Goal: Transaction & Acquisition: Download file/media

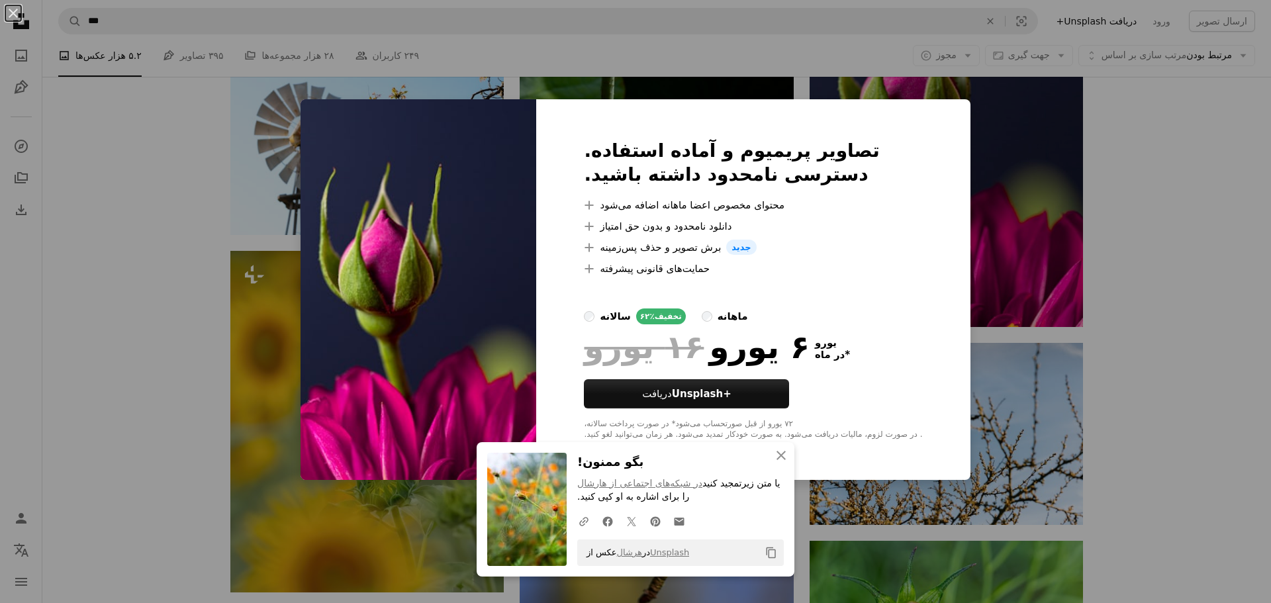
click at [16, 17] on button "An X shape" at bounding box center [13, 13] width 16 height 16
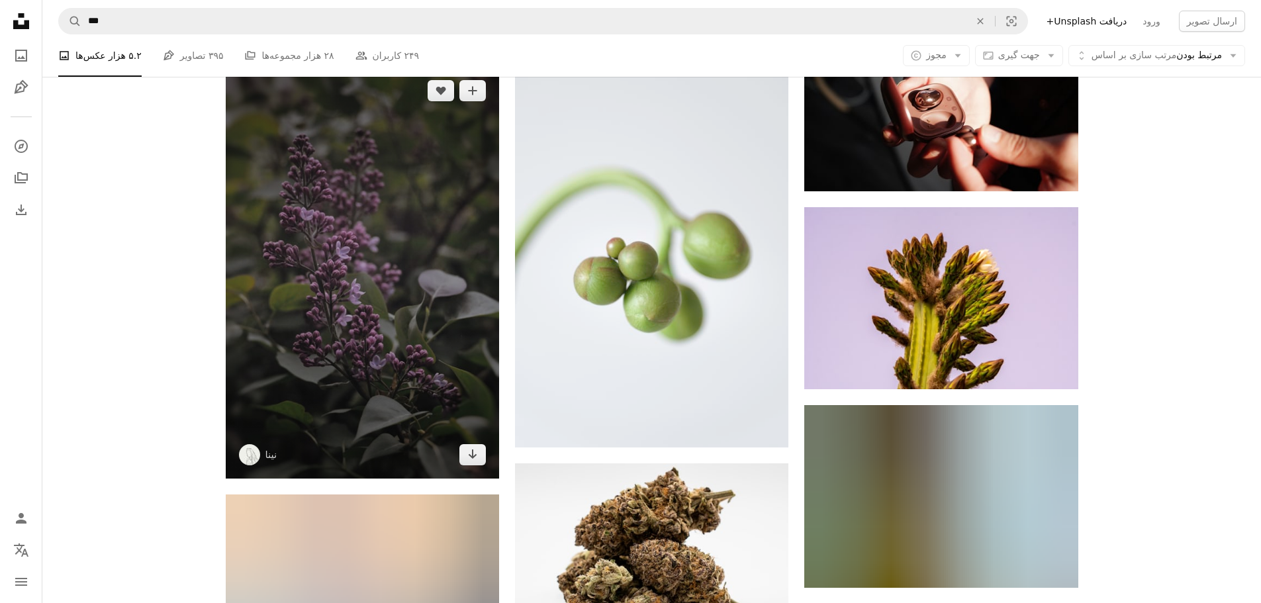
scroll to position [13830, 0]
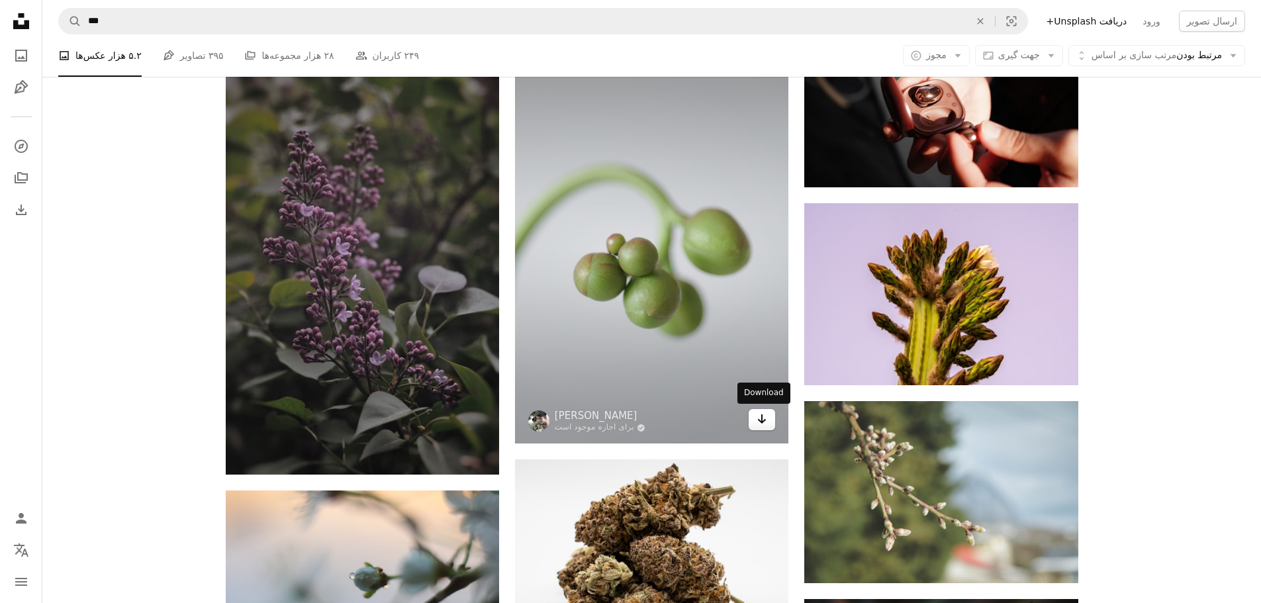
click at [763, 418] on icon "Arrow pointing down" at bounding box center [762, 419] width 11 height 16
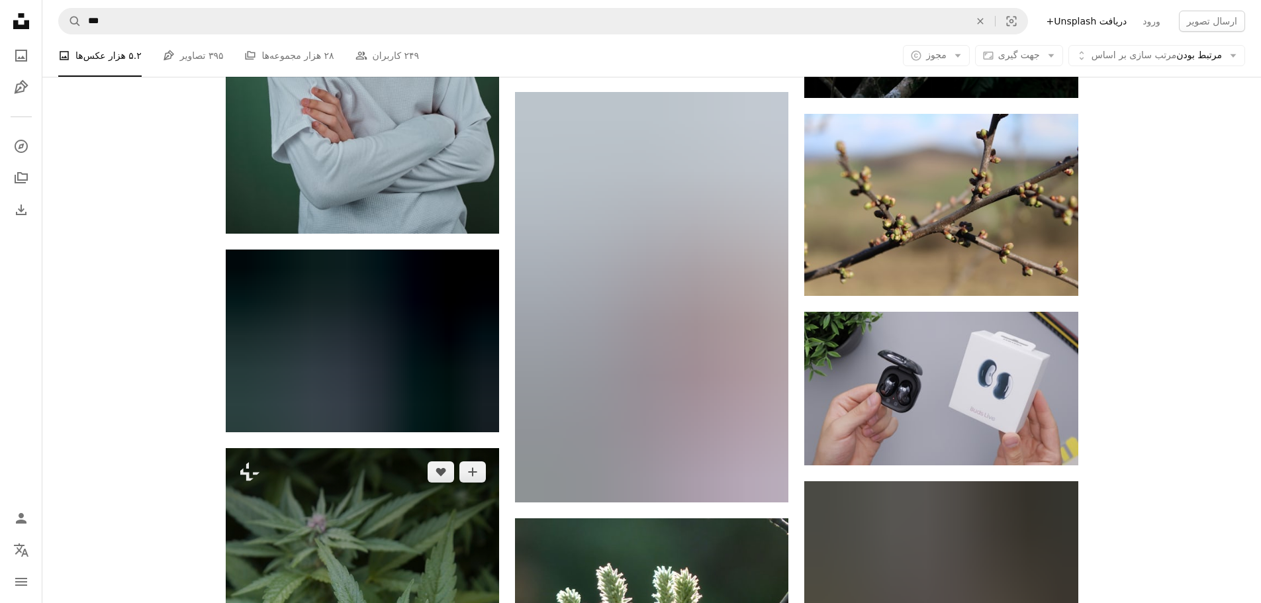
scroll to position [15322, 0]
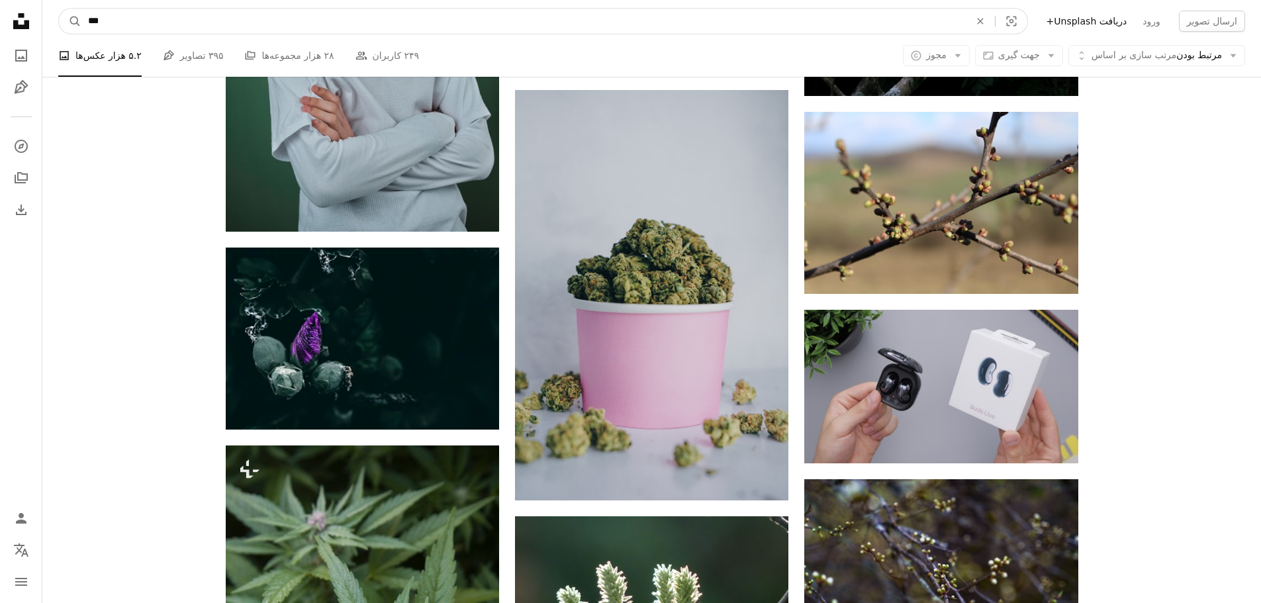
click at [277, 25] on input "***" at bounding box center [523, 21] width 885 height 25
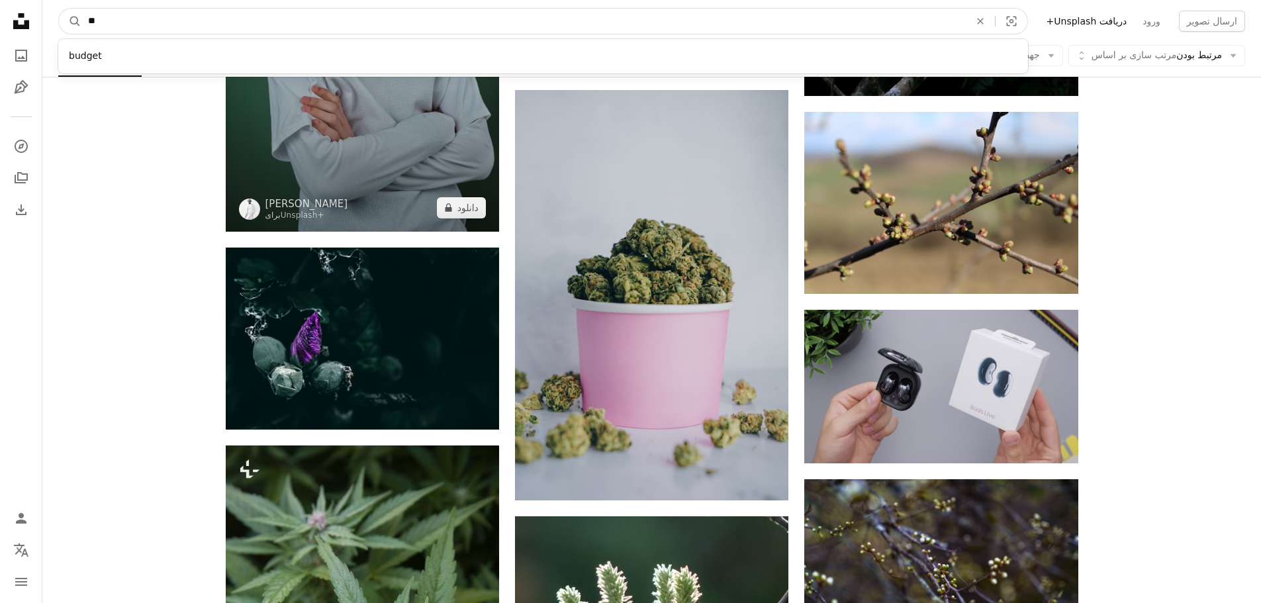
type input "*"
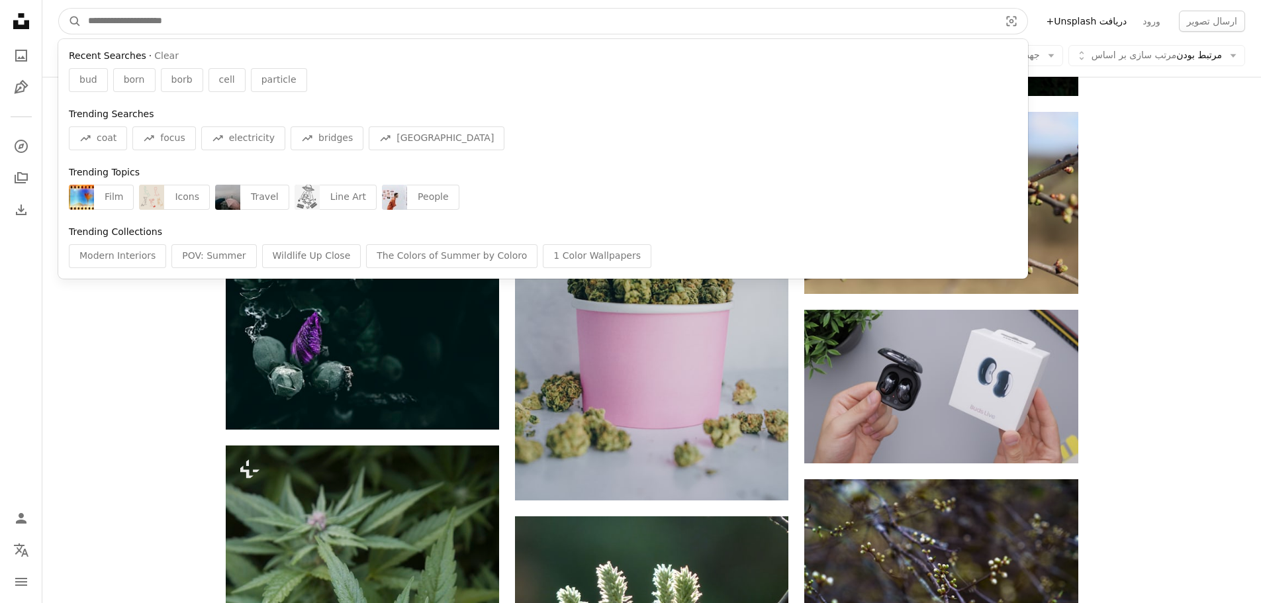
paste input "******"
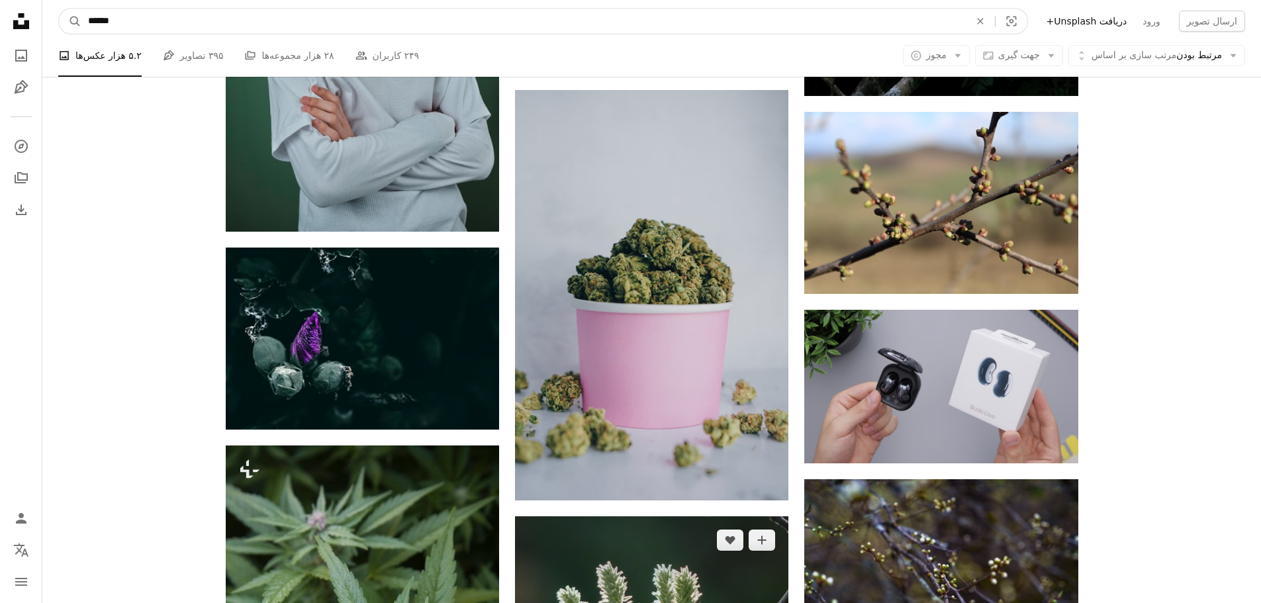
type input "******"
click at [59, 9] on button "A magnifying glass" at bounding box center [70, 21] width 23 height 25
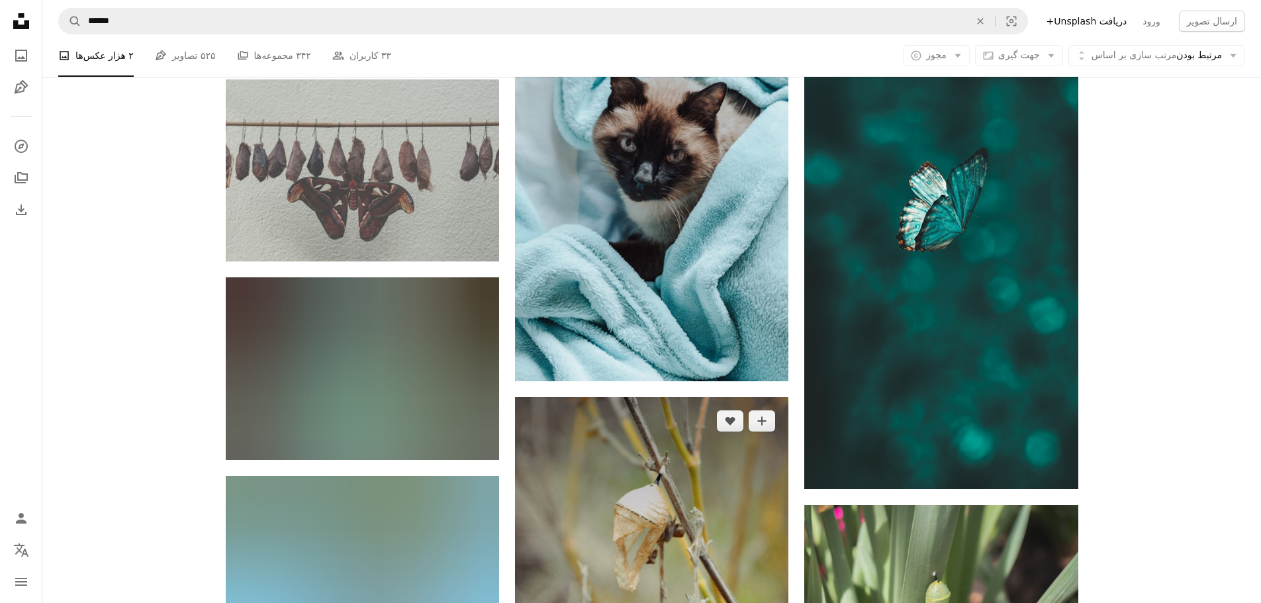
scroll to position [1478, 0]
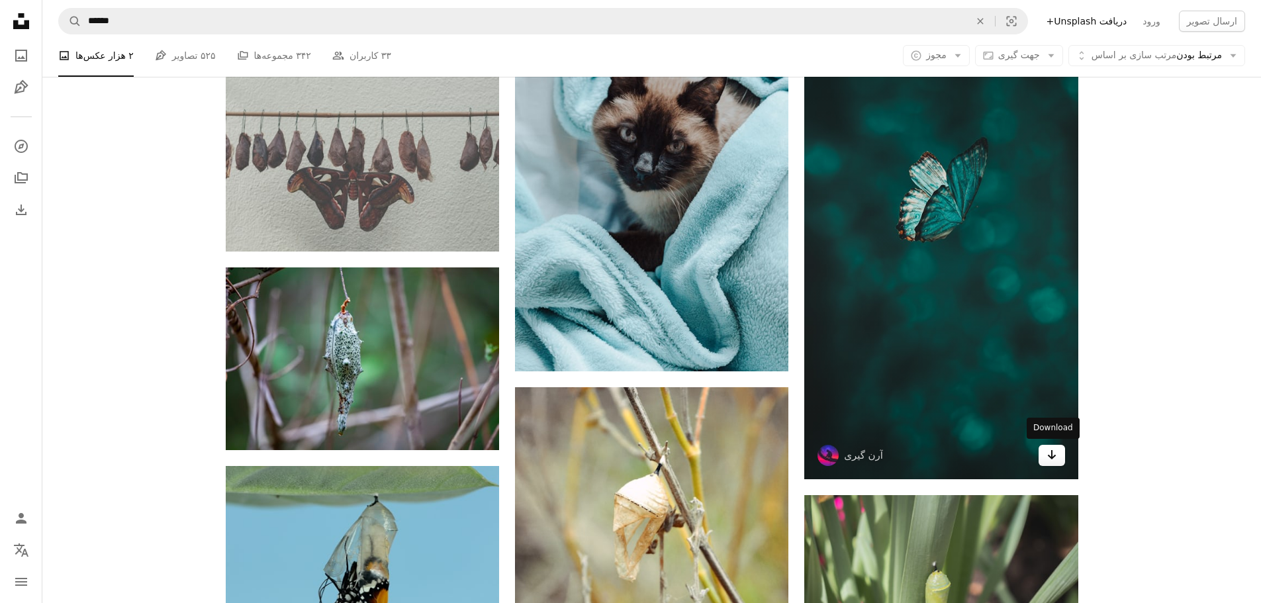
click at [1044, 456] on link "Arrow pointing down" at bounding box center [1052, 455] width 26 height 21
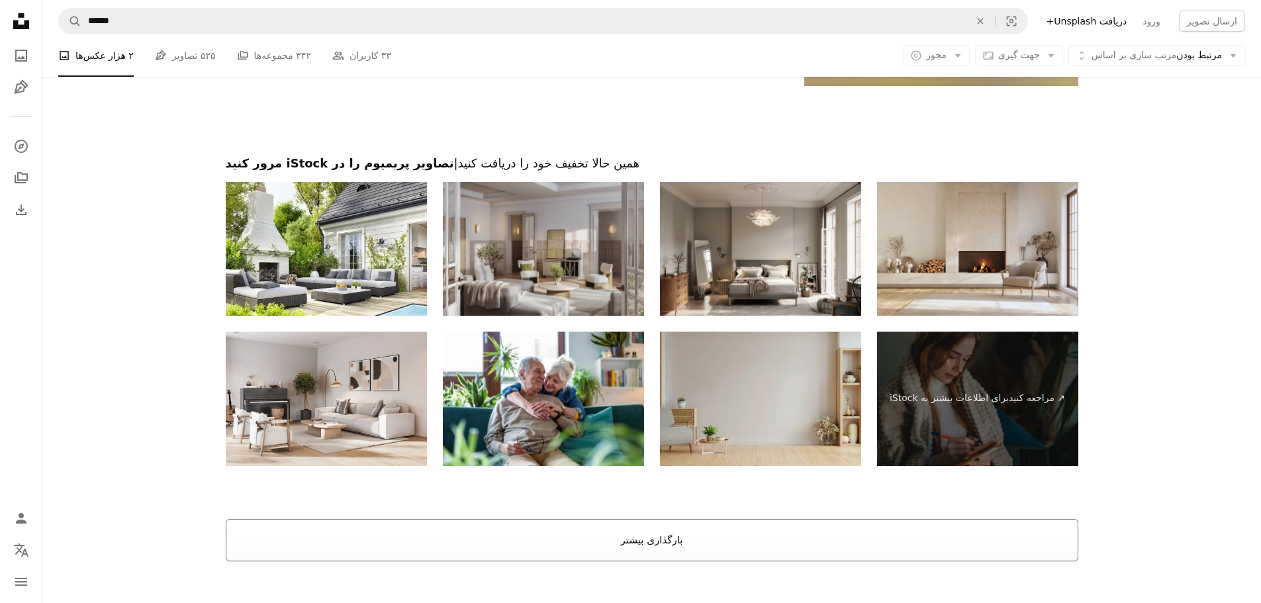
scroll to position [2449, 0]
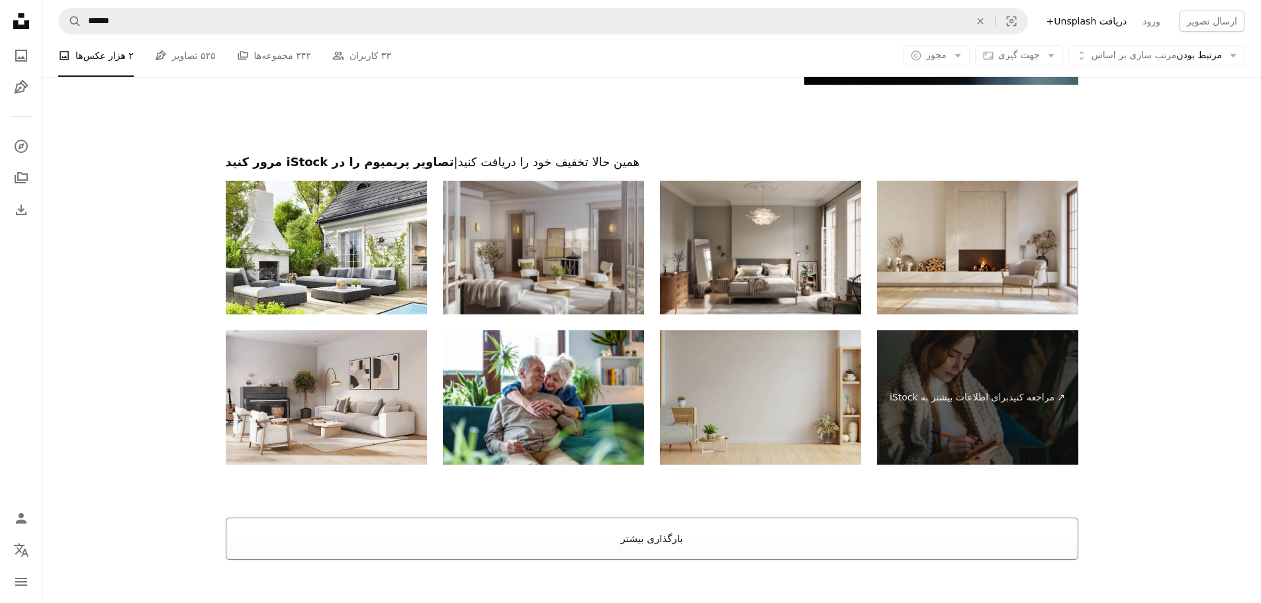
click at [599, 537] on button "بارگذاری بیشتر" at bounding box center [652, 539] width 853 height 42
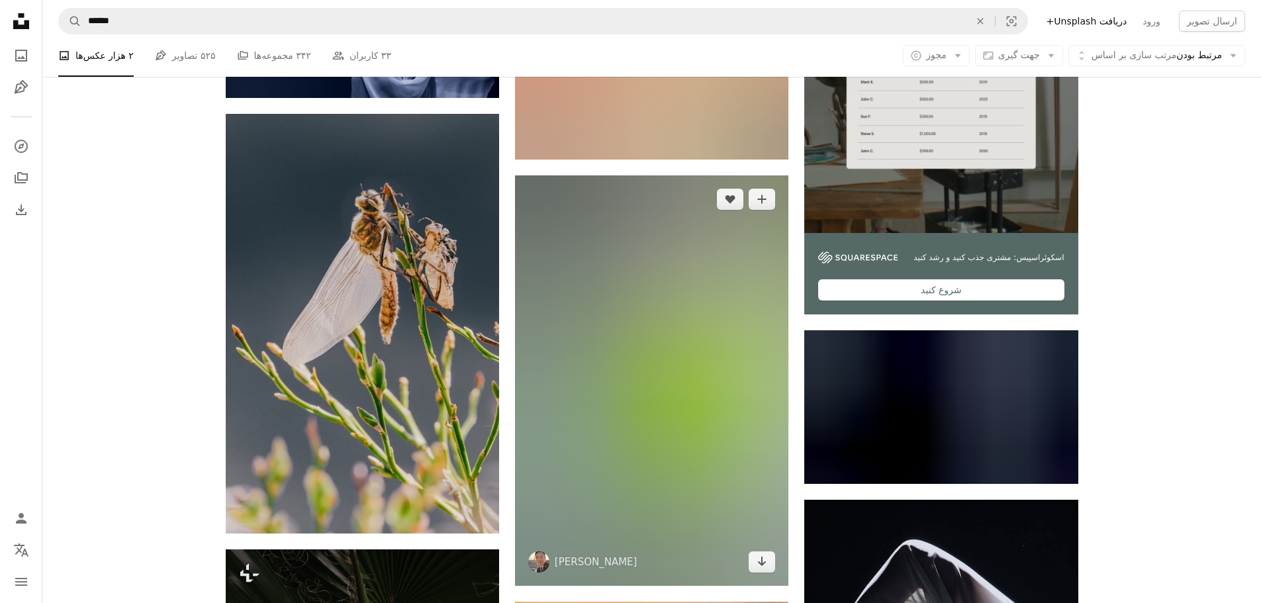
scroll to position [6341, 0]
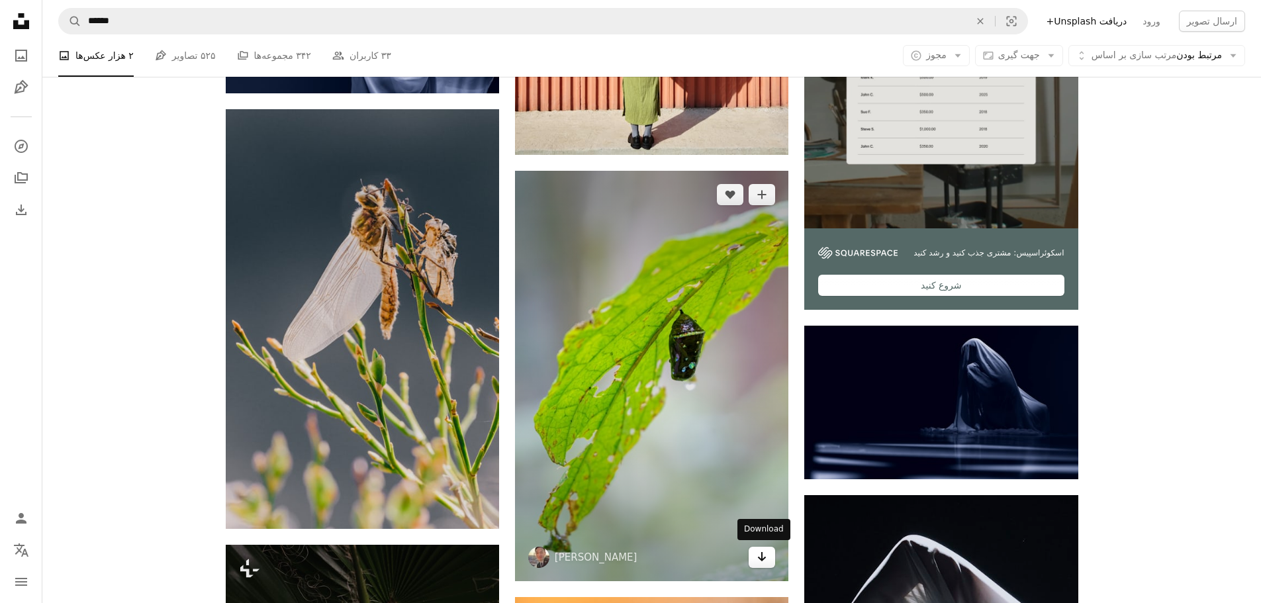
click at [765, 556] on icon "دانلود" at bounding box center [762, 556] width 9 height 9
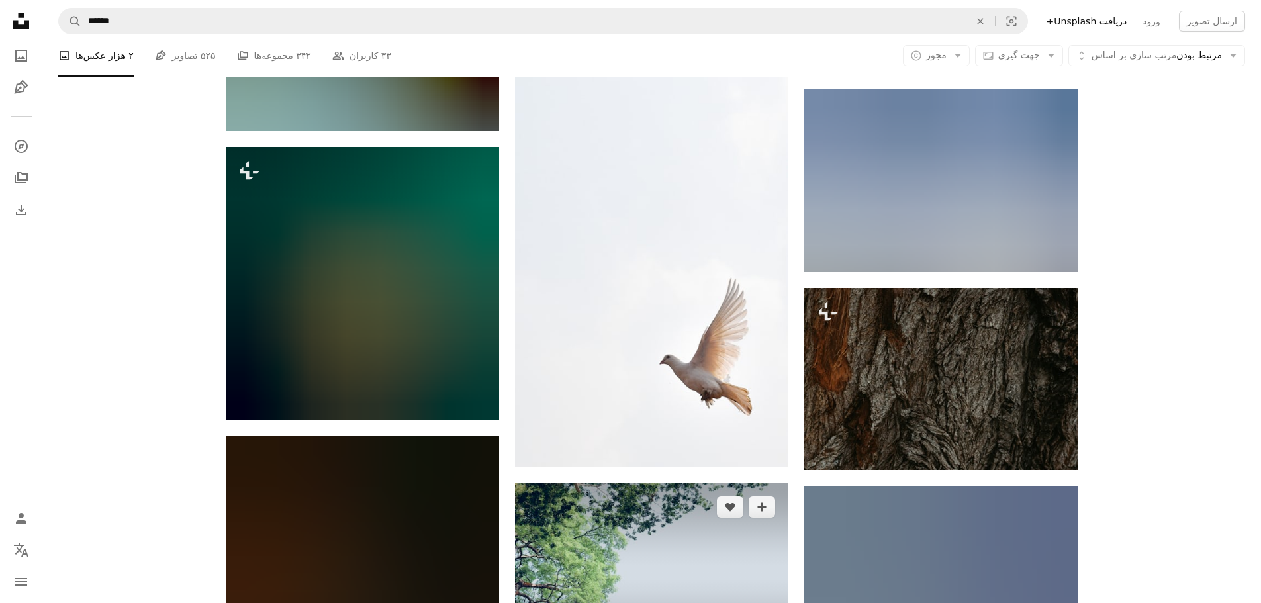
scroll to position [20794, 0]
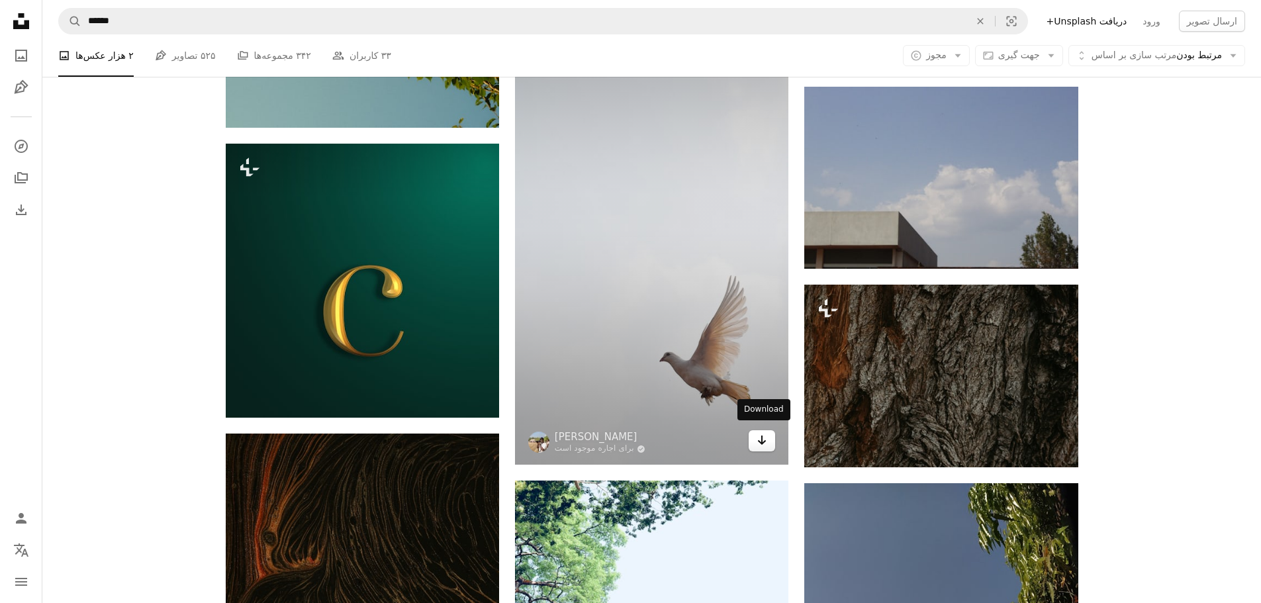
click at [755, 436] on link "Arrow pointing down" at bounding box center [762, 440] width 26 height 21
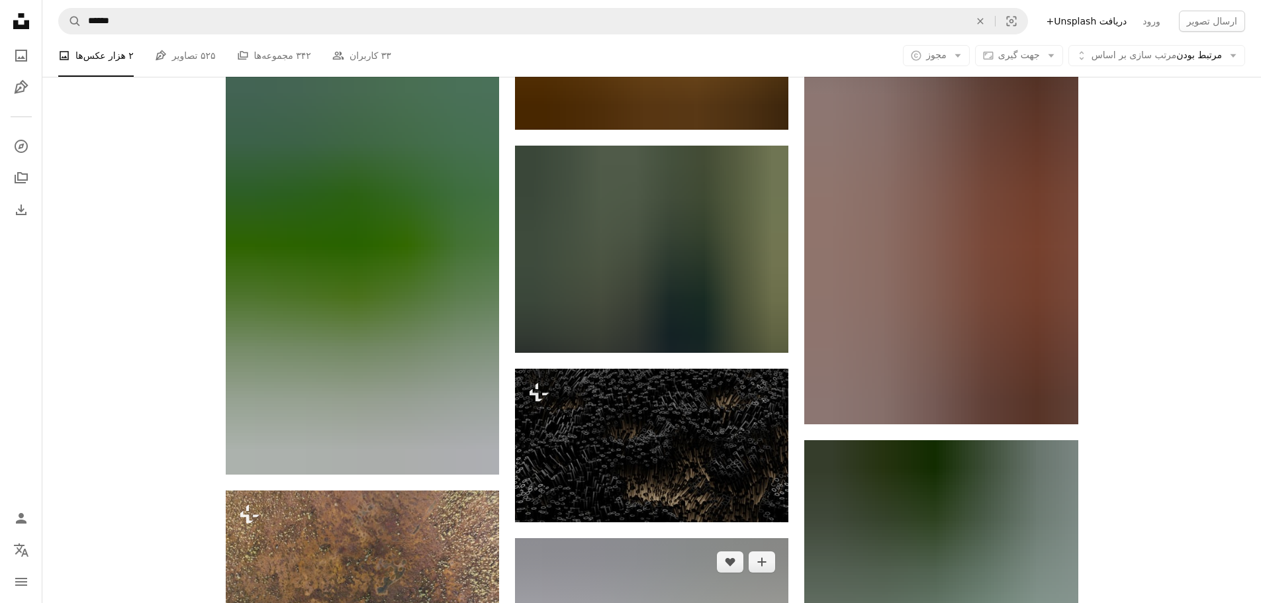
scroll to position [29451, 0]
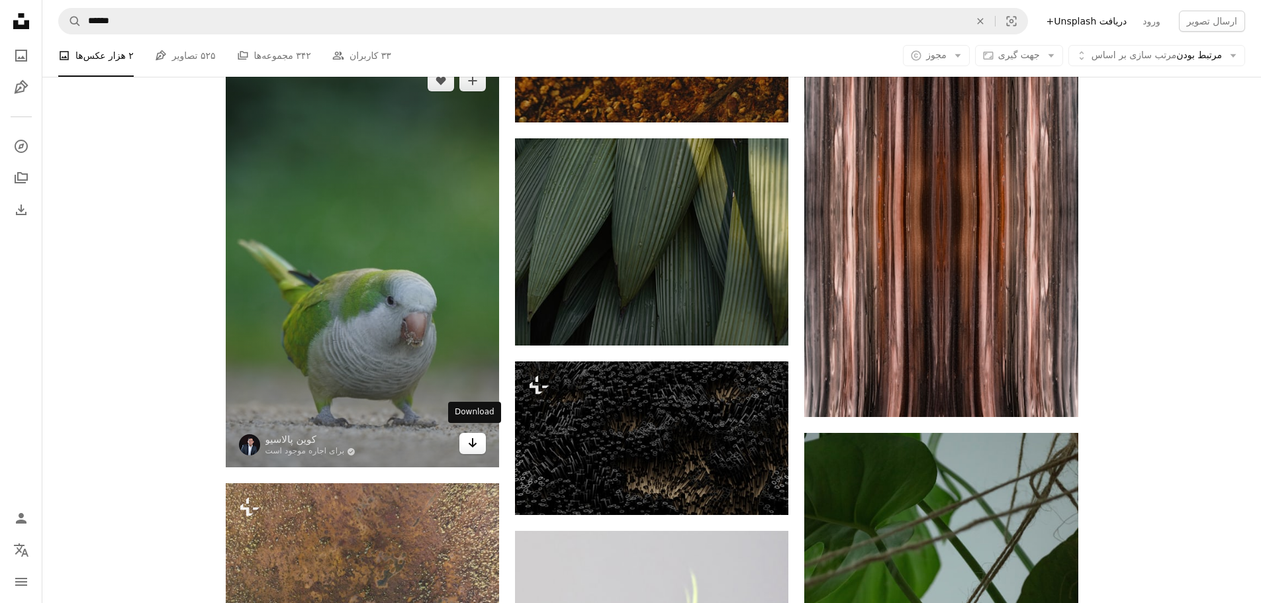
click at [479, 438] on link "Arrow pointing down" at bounding box center [473, 443] width 26 height 21
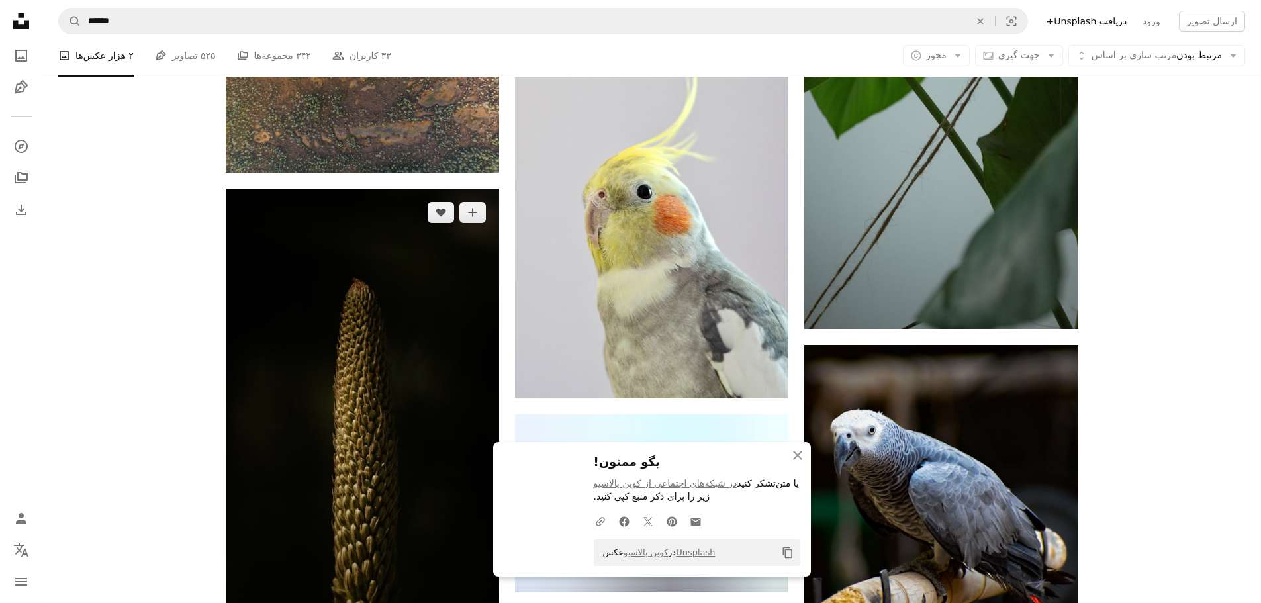
scroll to position [29965, 0]
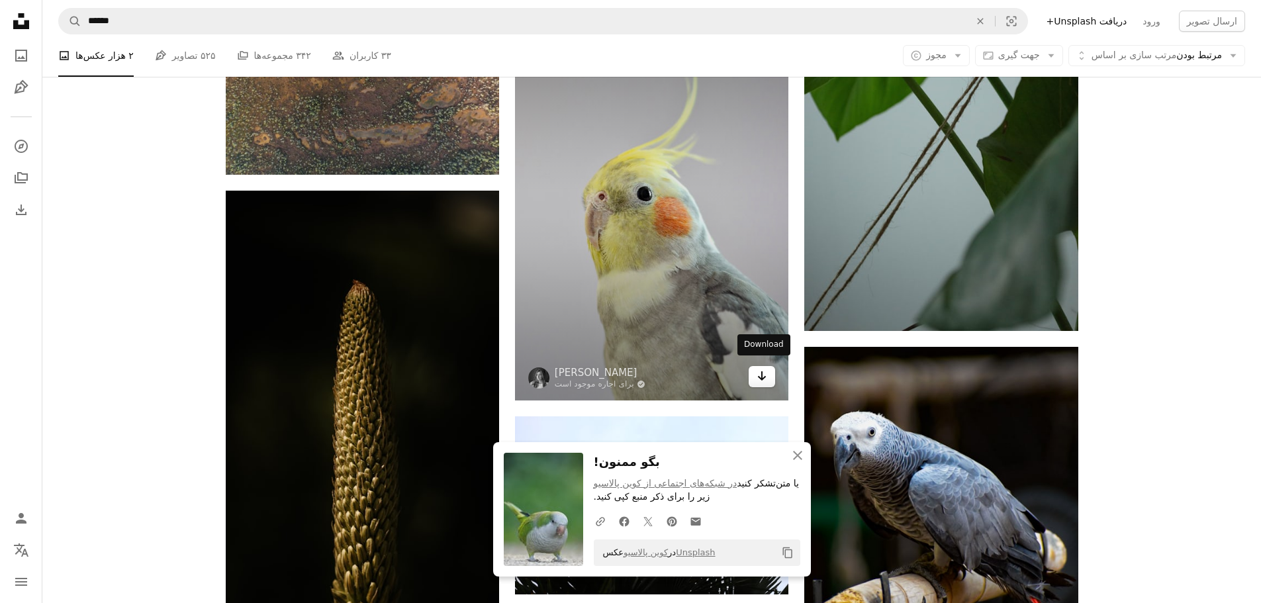
click at [761, 369] on icon "Arrow pointing down" at bounding box center [762, 376] width 11 height 16
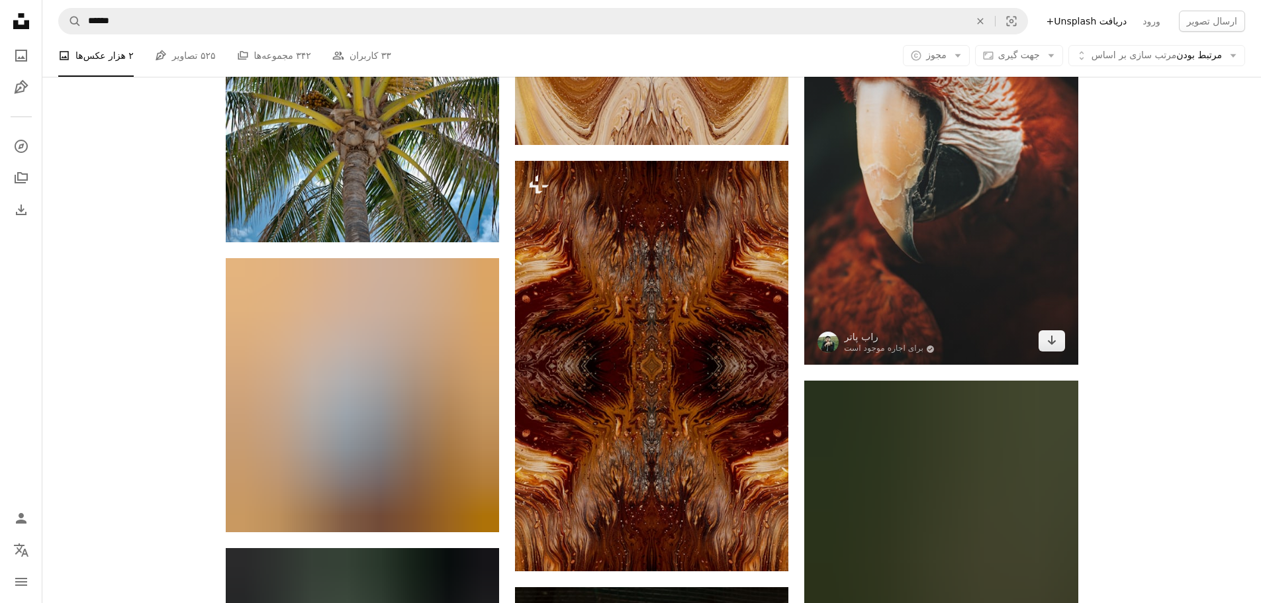
scroll to position [35102, 0]
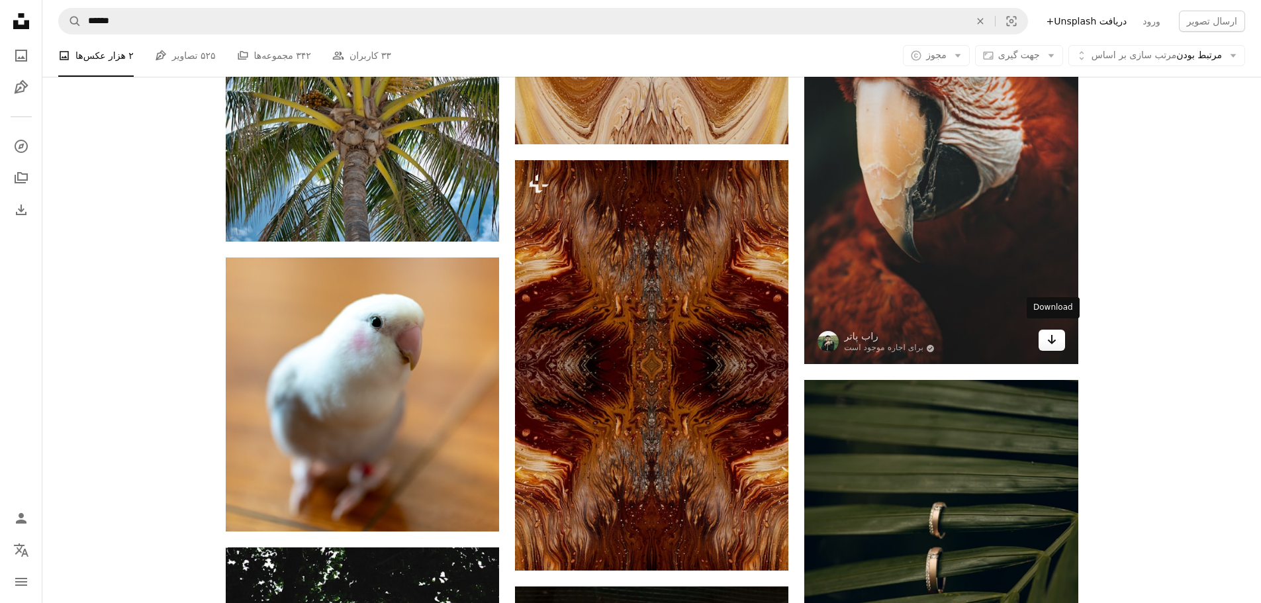
click at [1047, 334] on icon "Arrow pointing down" at bounding box center [1052, 340] width 11 height 16
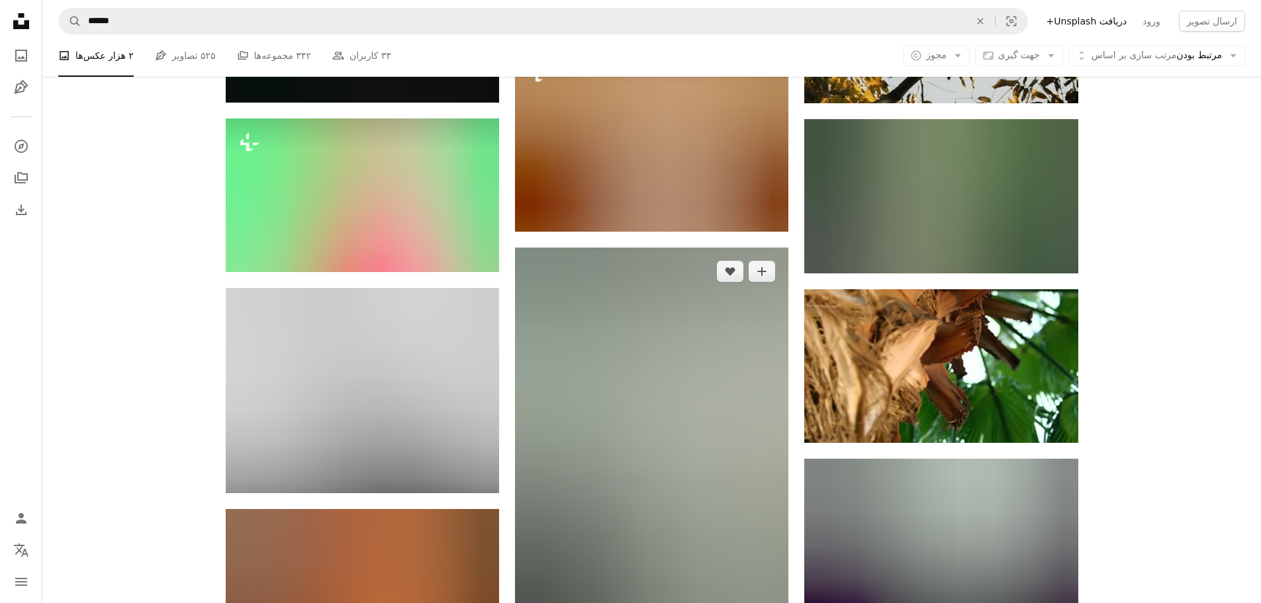
scroll to position [39976, 0]
